Goal: Find specific page/section: Find specific page/section

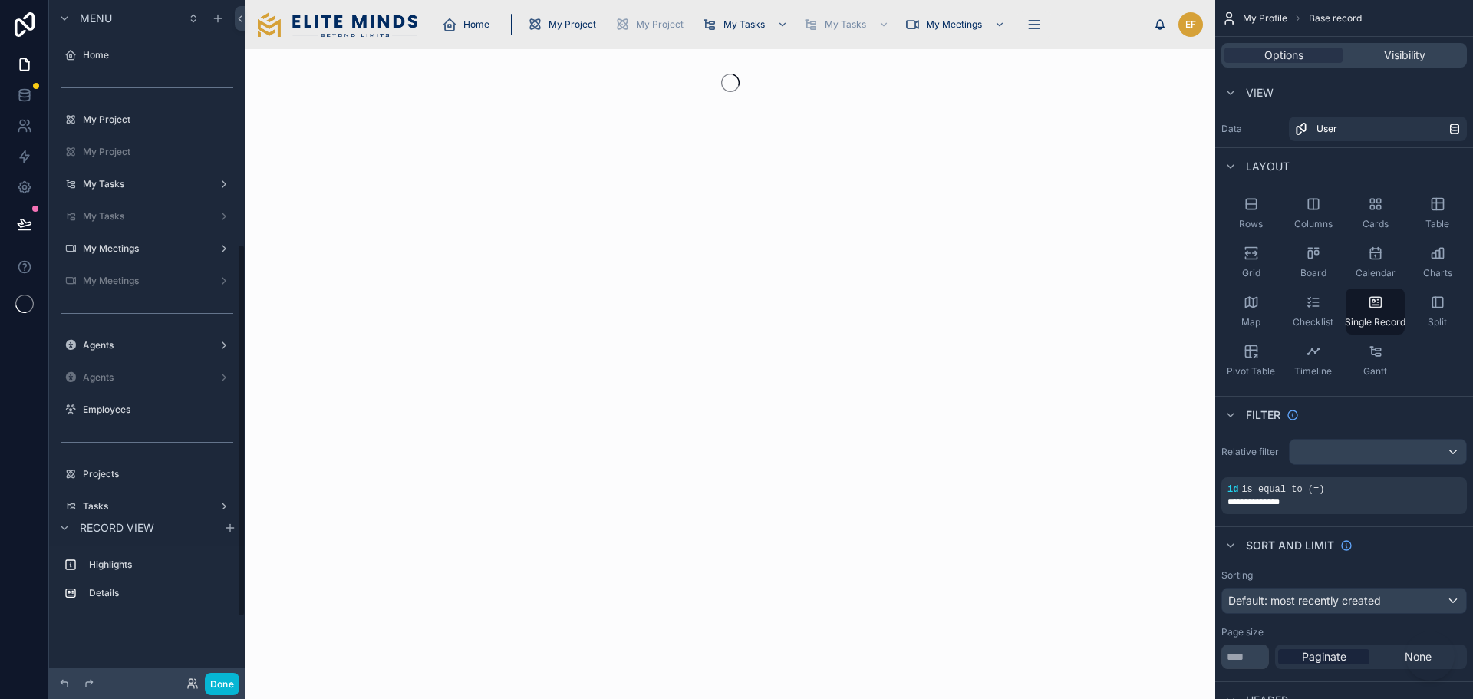
scroll to position [444, 0]
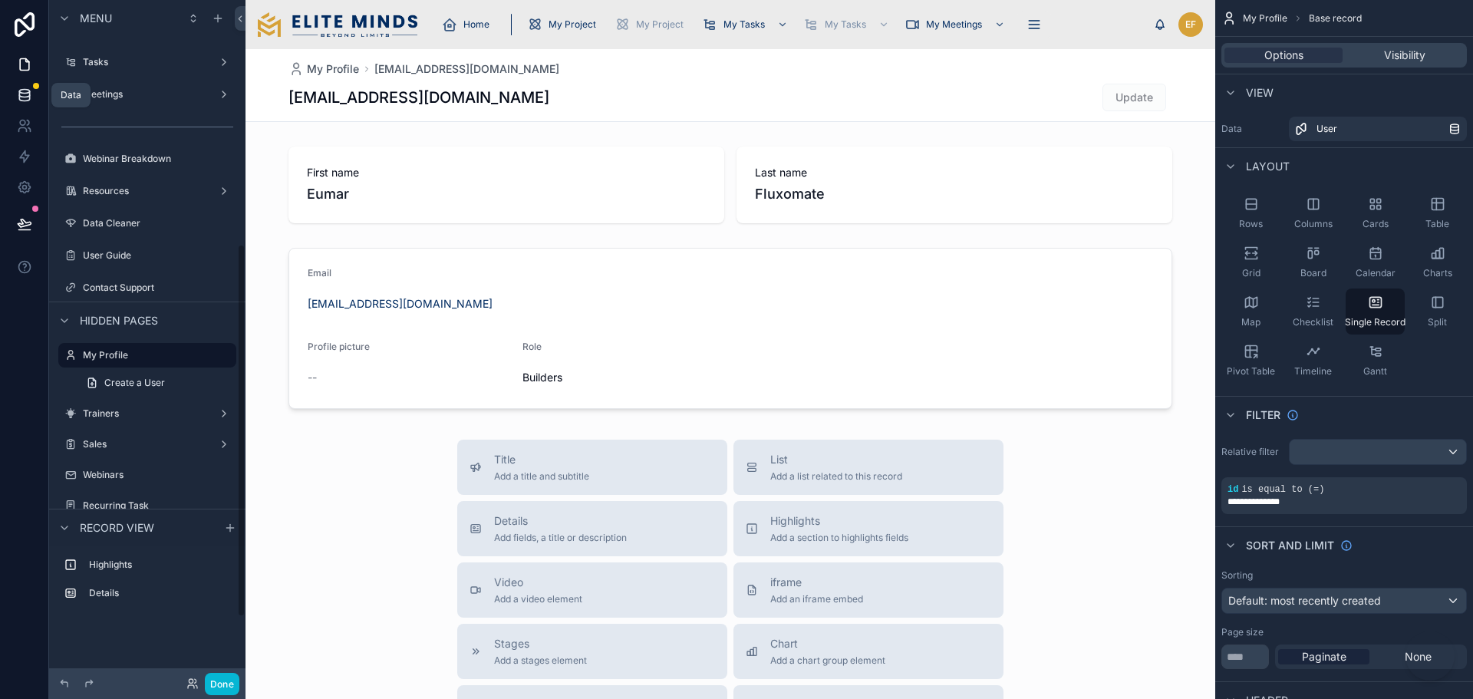
click at [30, 90] on icon at bounding box center [24, 94] width 15 height 15
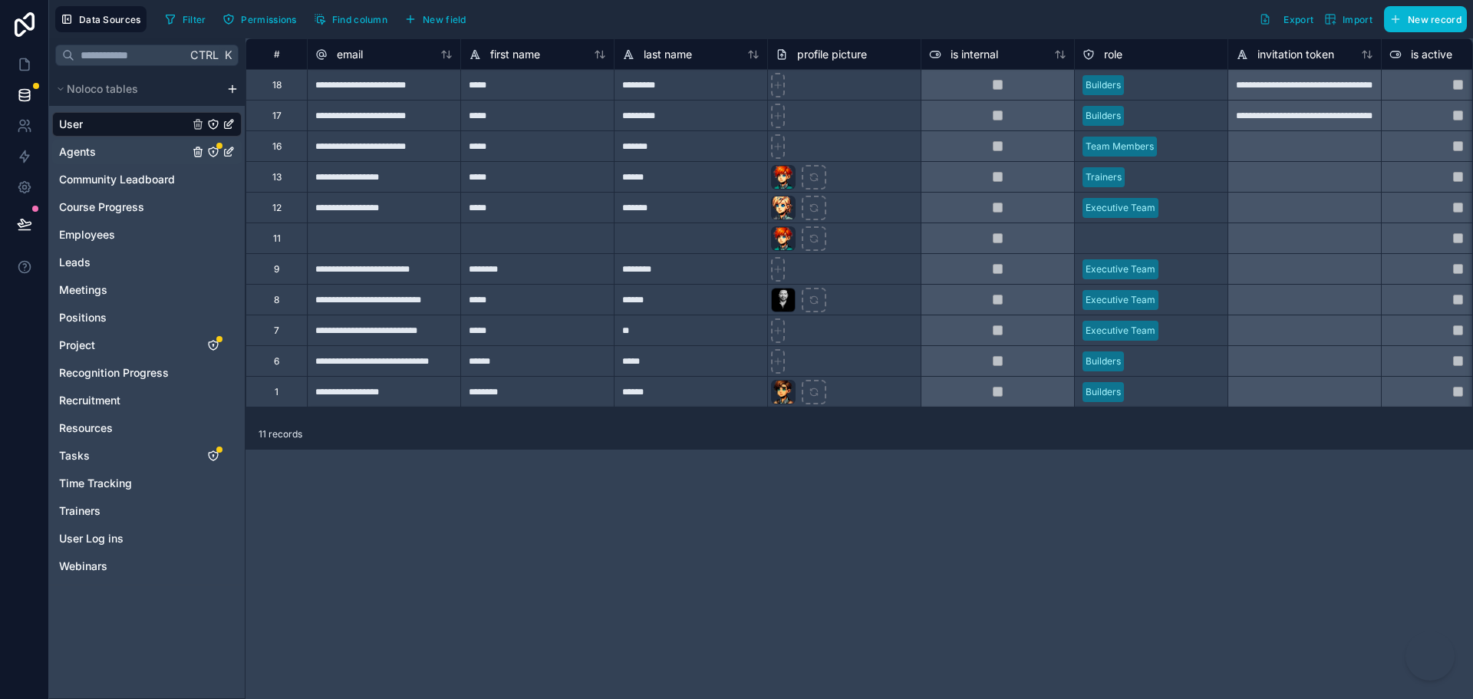
click at [123, 157] on div "Agents" at bounding box center [146, 152] width 189 height 25
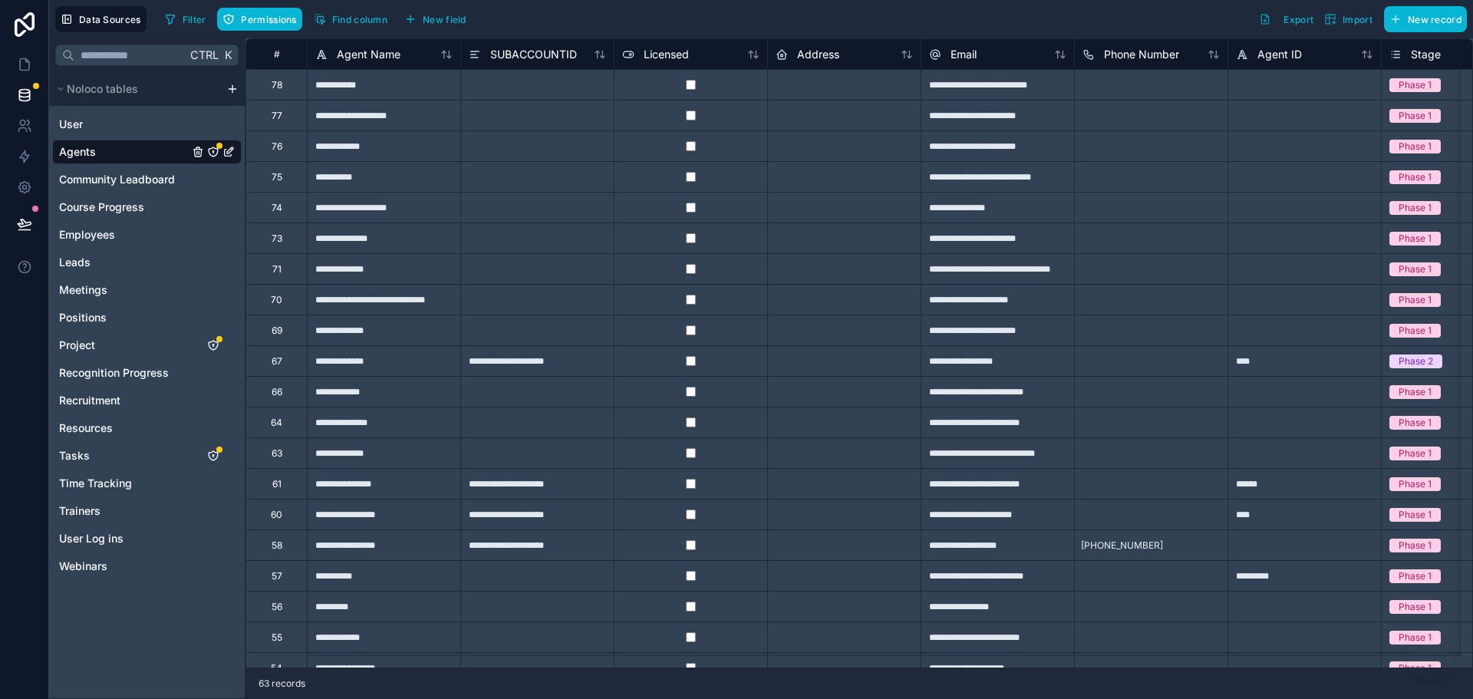
click at [140, 143] on div "Agents" at bounding box center [146, 152] width 189 height 25
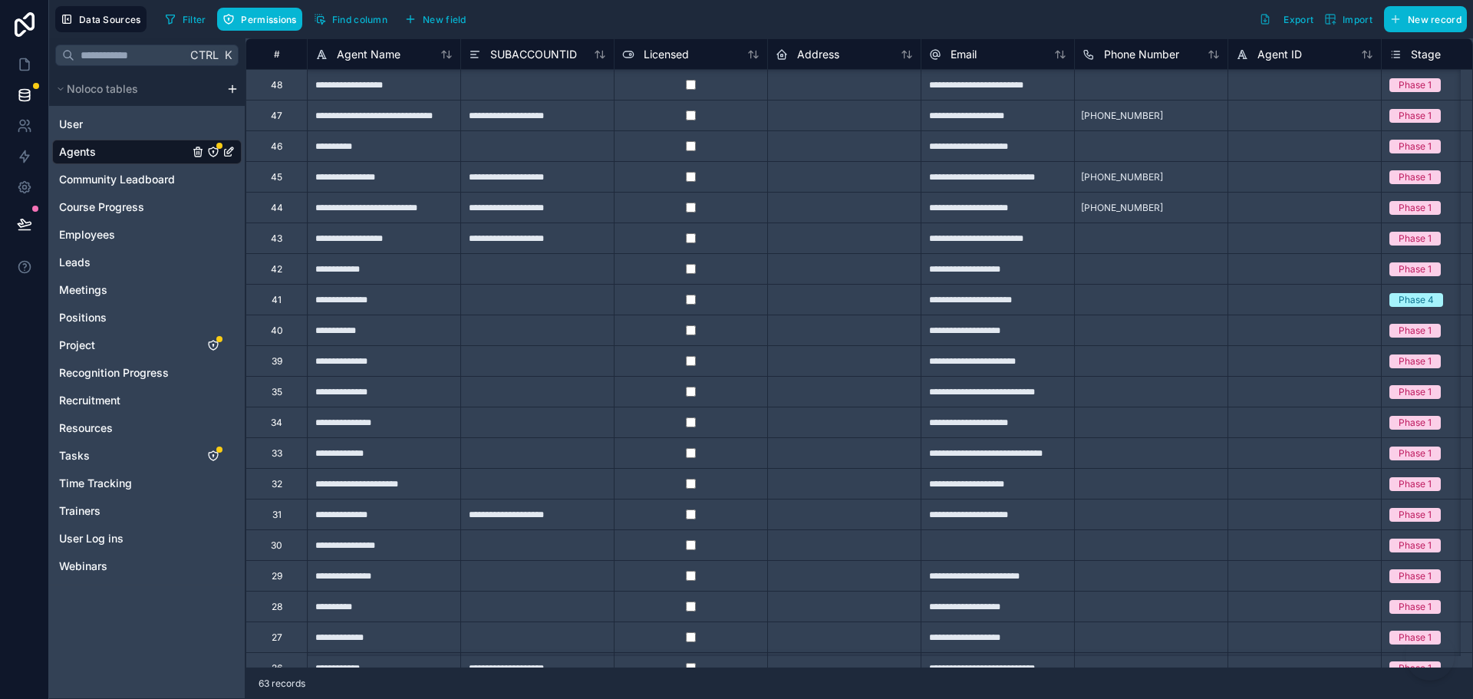
scroll to position [844, 0]
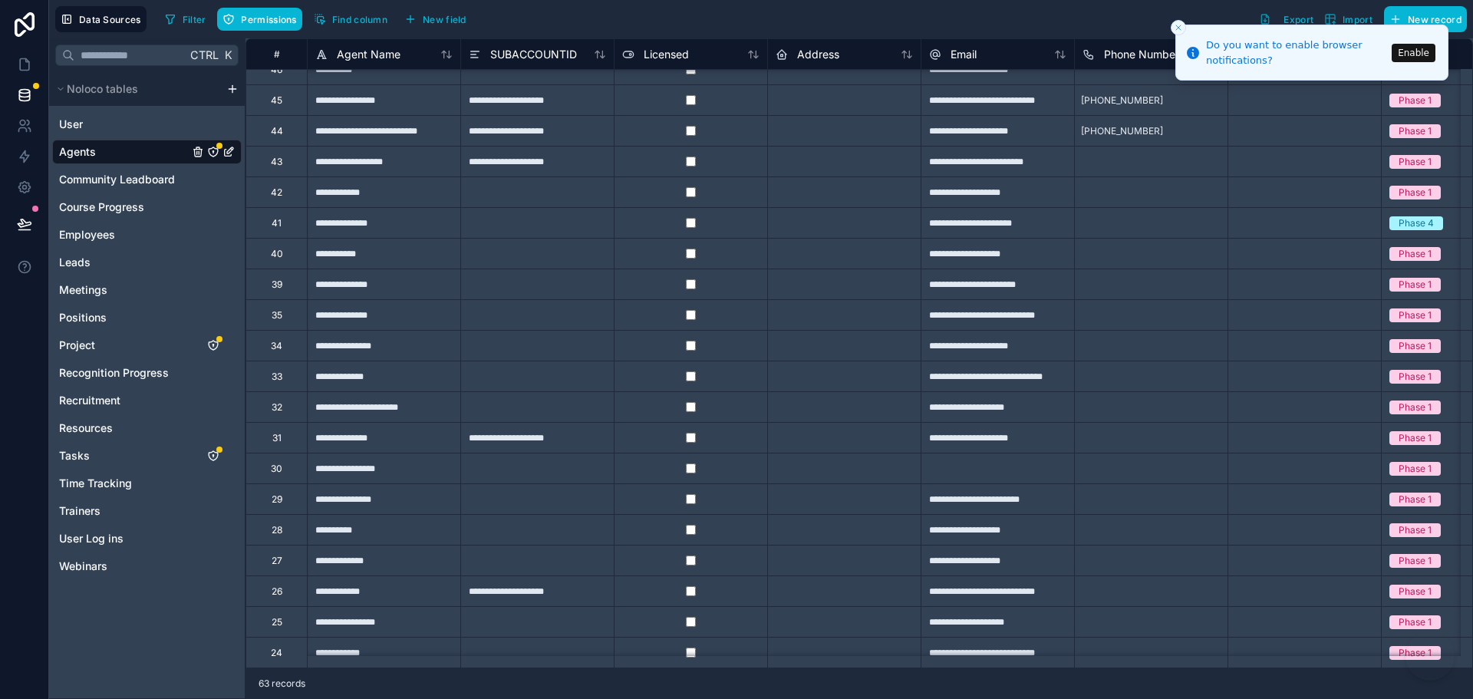
click at [150, 608] on div "Ctrl K Noloco tables User Agents Community Leadboard Course Progress Employees …" at bounding box center [147, 368] width 196 height 661
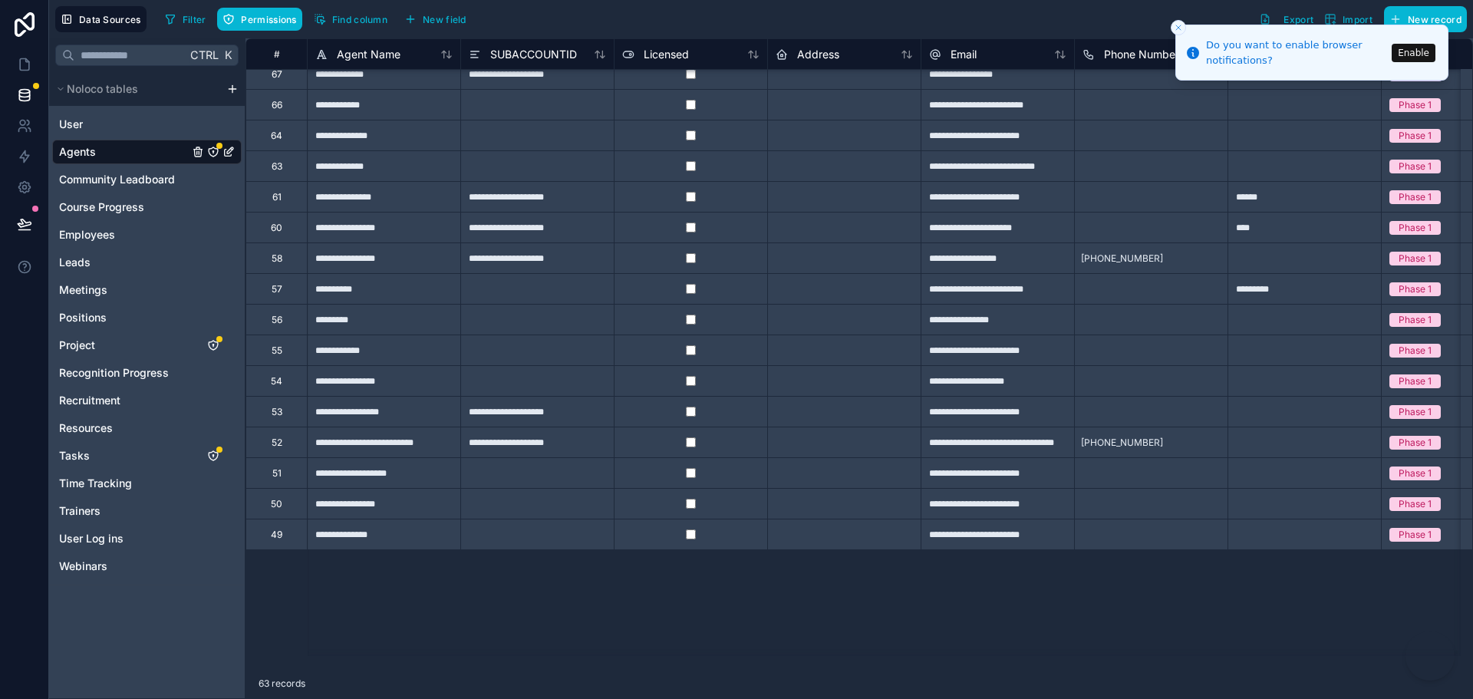
scroll to position [0, 0]
